Goal: Task Accomplishment & Management: Use online tool/utility

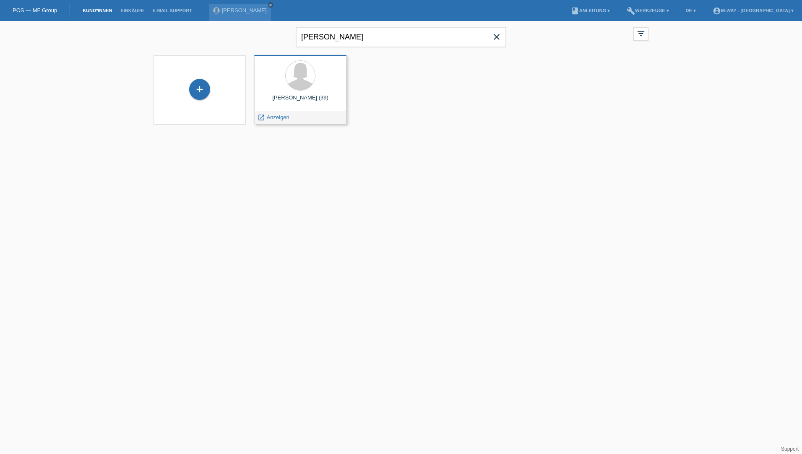
click at [318, 78] on div at bounding box center [300, 75] width 79 height 31
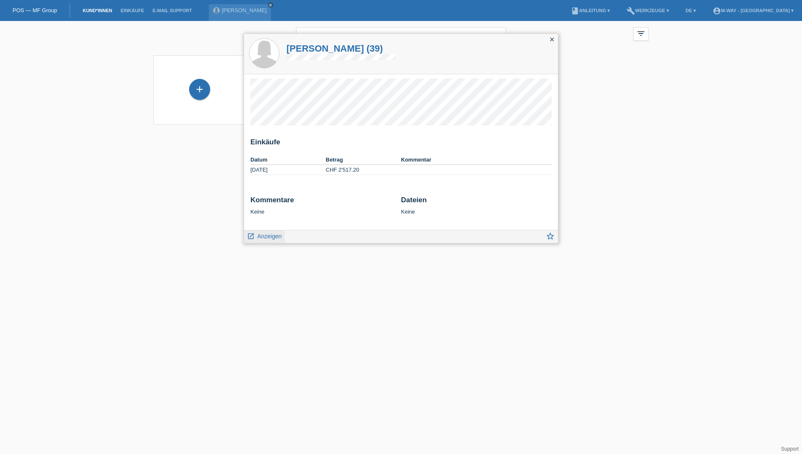
click at [270, 238] on span "Anzeigen" at bounding box center [269, 236] width 24 height 7
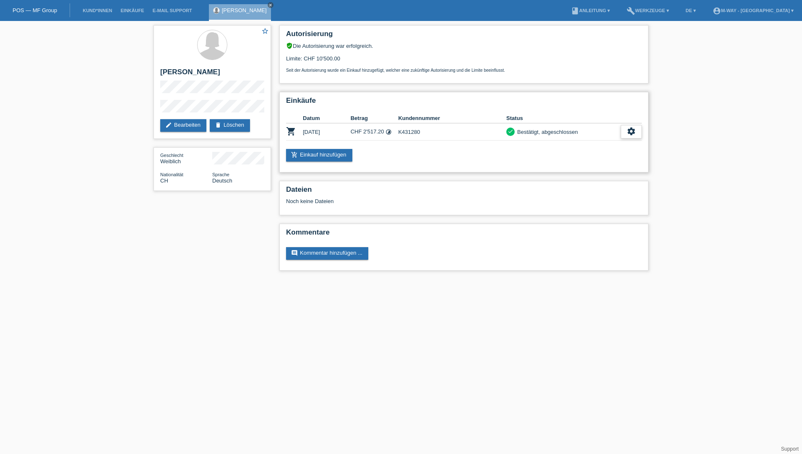
click at [632, 134] on icon "settings" at bounding box center [631, 131] width 9 height 9
click at [627, 158] on icon "get_app" at bounding box center [626, 157] width 8 height 8
